Goal: Check status: Check status

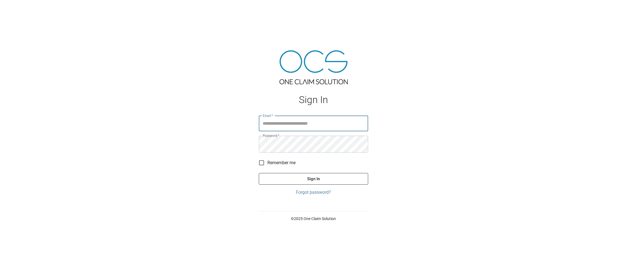
type input "**********"
click at [316, 185] on button "Sign In" at bounding box center [313, 179] width 109 height 12
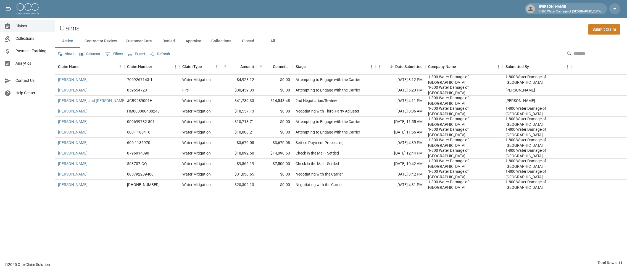
click at [261, 44] on button "Closed" at bounding box center [248, 41] width 25 height 13
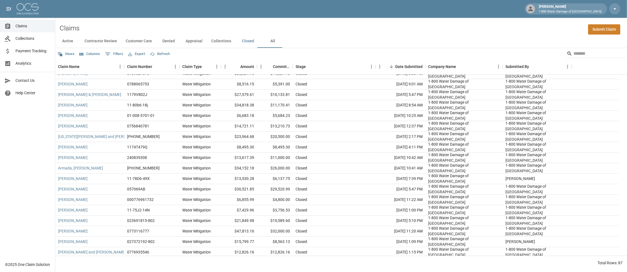
scroll to position [110, 0]
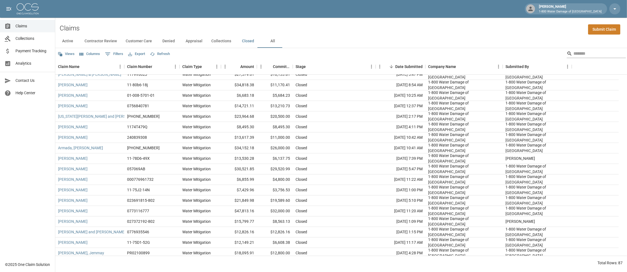
click at [578, 56] on input "Search" at bounding box center [596, 53] width 44 height 9
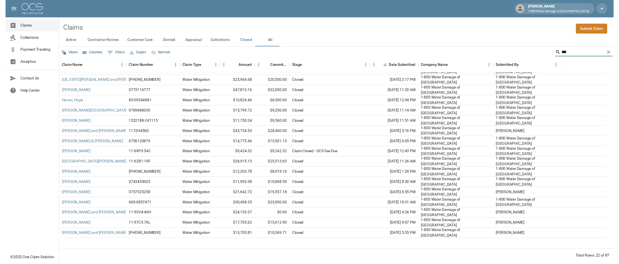
scroll to position [0, 0]
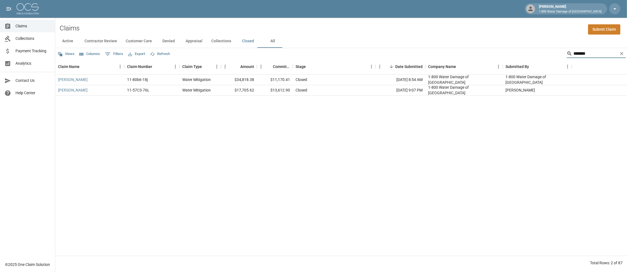
type input "*******"
click at [283, 84] on div "$11,170.41" at bounding box center [275, 80] width 36 height 10
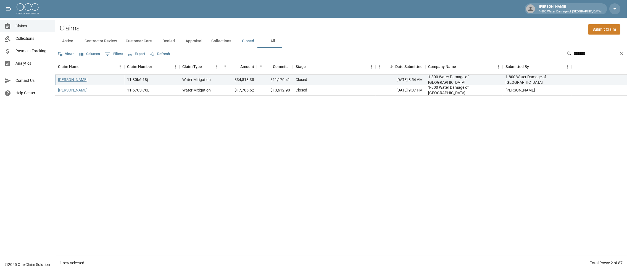
click at [80, 82] on link "[PERSON_NAME]" at bounding box center [73, 80] width 30 height 6
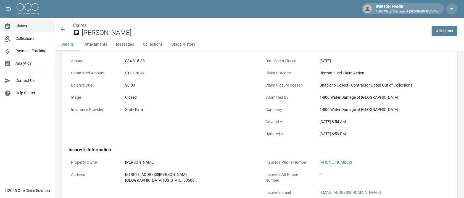
scroll to position [27, 0]
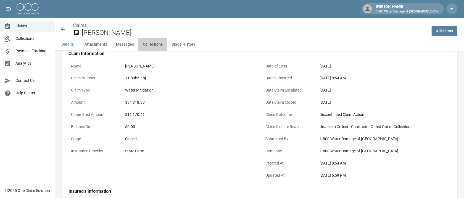
click at [156, 48] on button "Collections" at bounding box center [152, 44] width 29 height 13
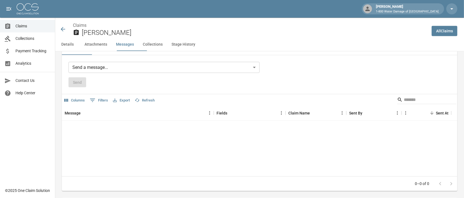
scroll to position [633, 0]
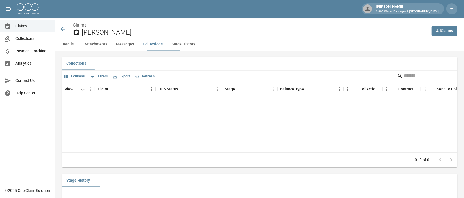
drag, startPoint x: 28, startPoint y: 27, endPoint x: 37, endPoint y: 27, distance: 9.4
click at [28, 27] on span "Claims" at bounding box center [32, 26] width 35 height 6
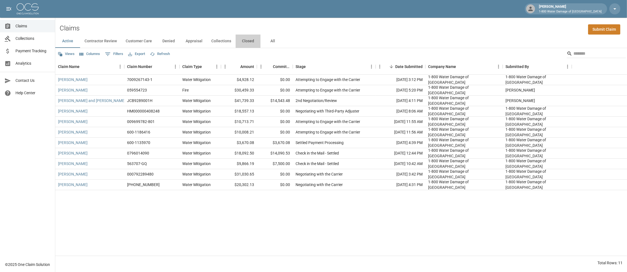
click at [261, 44] on button "Closed" at bounding box center [248, 41] width 25 height 13
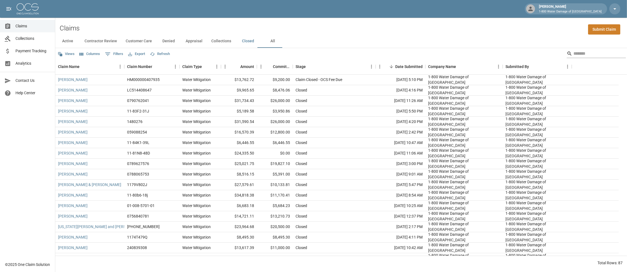
click at [574, 55] on input "Search" at bounding box center [596, 53] width 44 height 9
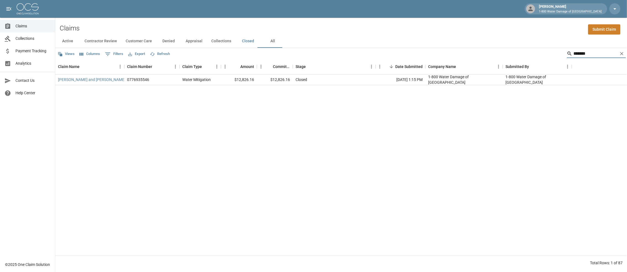
type input "*******"
